Goal: Task Accomplishment & Management: Use online tool/utility

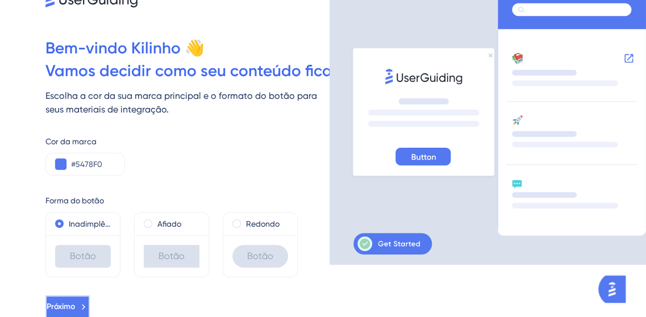
scroll to position [53, 9]
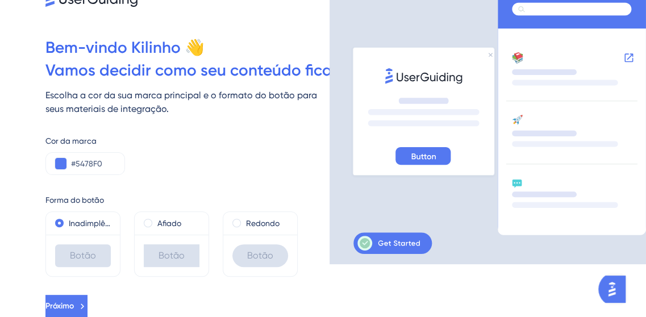
click at [88, 304] on icon at bounding box center [82, 306] width 10 height 10
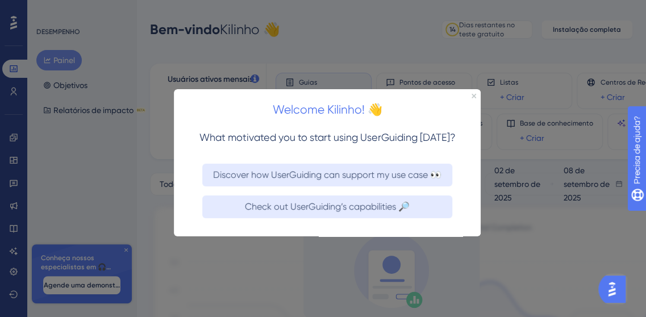
click at [284, 176] on button "Discover how UserGuiding can support my use case 👀" at bounding box center [327, 175] width 250 height 23
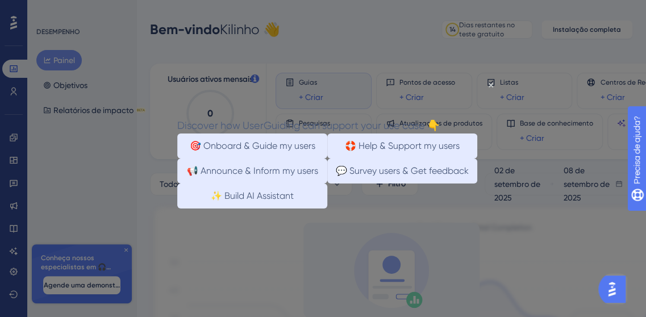
click at [77, 279] on div at bounding box center [323, 158] width 646 height 317
click at [206, 182] on button "📢 Announce & Inform my users" at bounding box center [252, 170] width 150 height 25
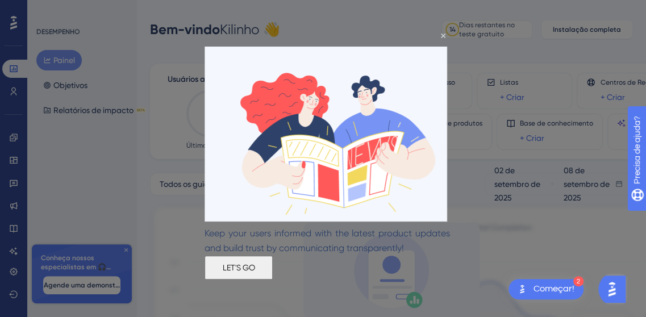
click at [273, 272] on button "LET'S GO" at bounding box center [239, 267] width 68 height 24
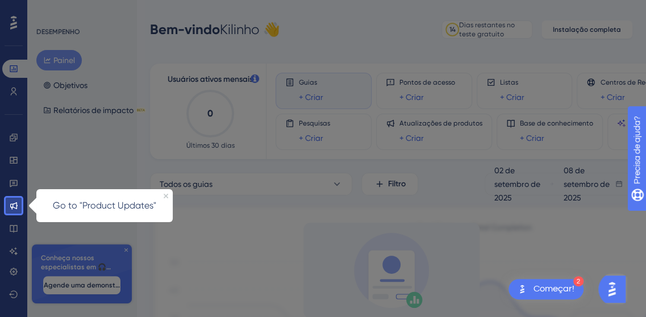
scroll to position [1, 0]
click at [76, 213] on div "Go to "Product Updates"" at bounding box center [104, 205] width 136 height 33
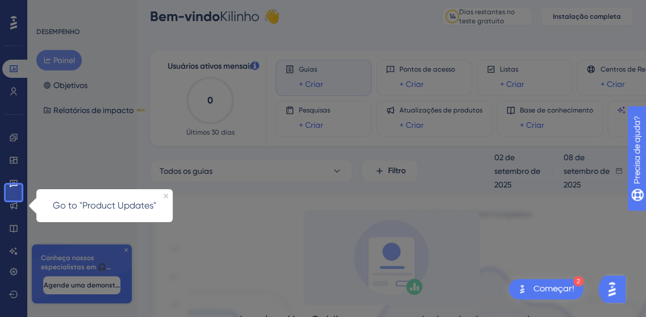
scroll to position [15, 0]
click at [529, 287] on div "Abra o Get Started! Lista de verificação, módulos restantes: 2" at bounding box center [523, 289] width 14 height 20
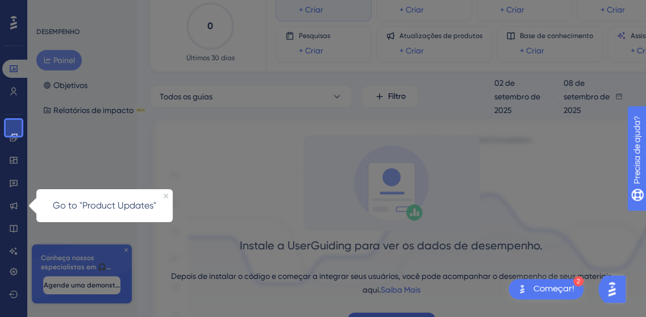
scroll to position [163, 0]
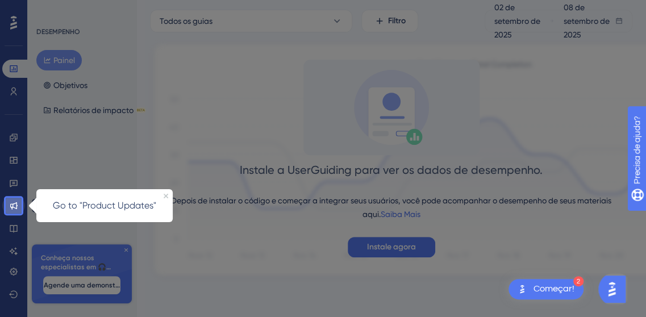
click at [10, 210] on link at bounding box center [13, 206] width 23 height 18
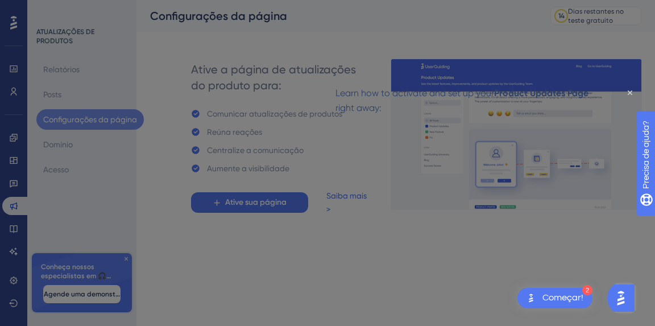
click at [629, 92] on icon "Close Preview" at bounding box center [630, 92] width 5 height 5
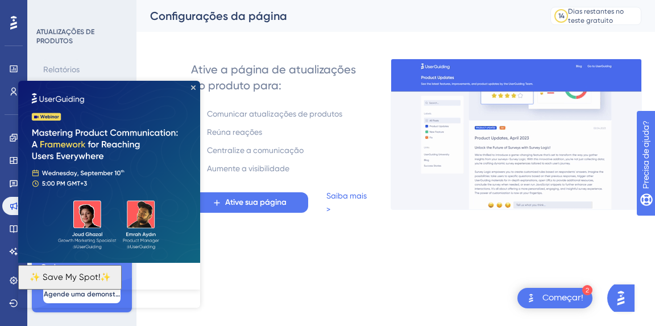
click at [98, 287] on button "✨ Save My Spot!✨" at bounding box center [69, 277] width 103 height 24
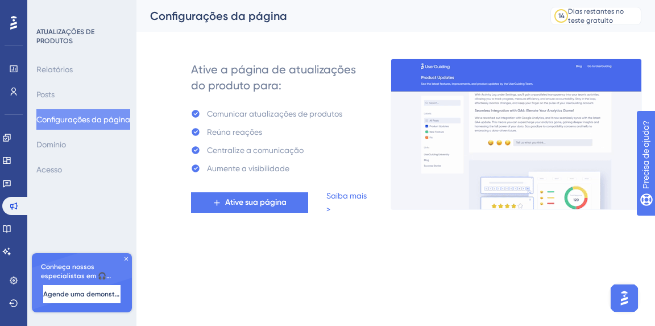
click at [271, 206] on span "Ative sua página" at bounding box center [255, 203] width 61 height 14
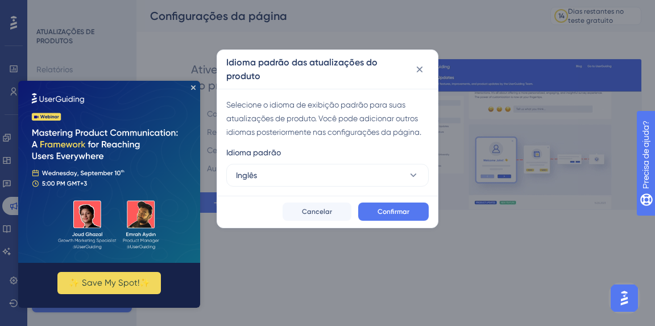
click at [391, 214] on span "Confirmar" at bounding box center [393, 211] width 32 height 9
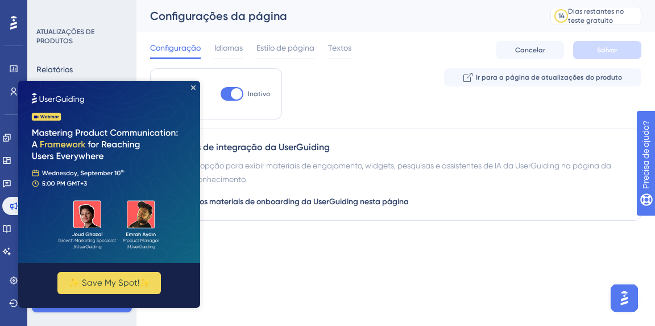
click at [189, 85] on img at bounding box center [109, 172] width 182 height 182
